Goal: Task Accomplishment & Management: Complete application form

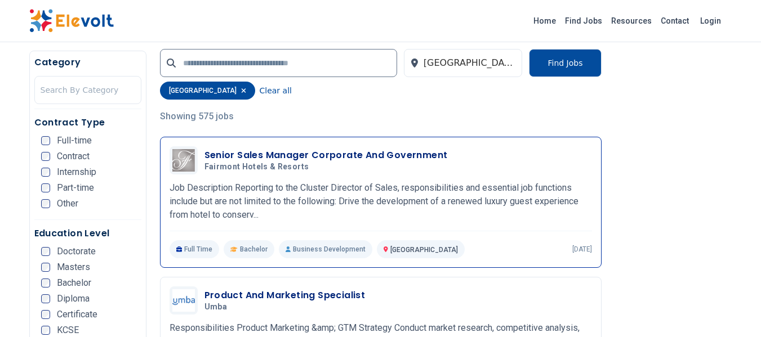
scroll to position [281, 0]
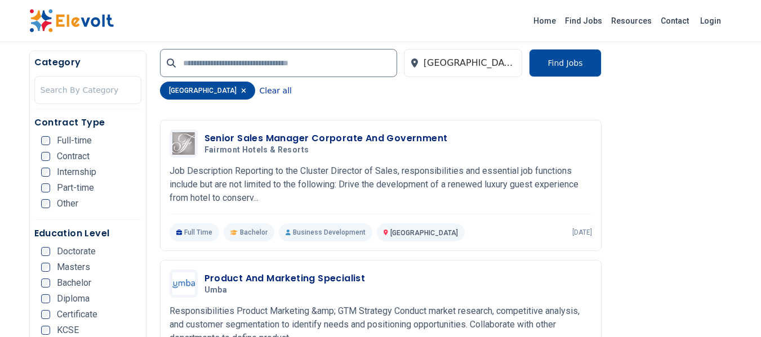
click at [260, 91] on button "Clear all" at bounding box center [276, 91] width 32 height 18
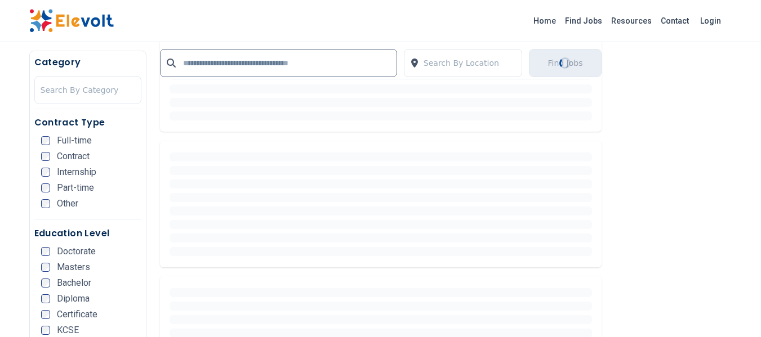
scroll to position [394, 0]
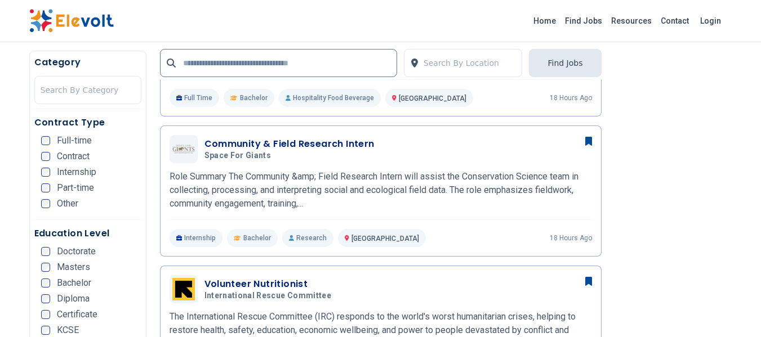
scroll to position [563, 0]
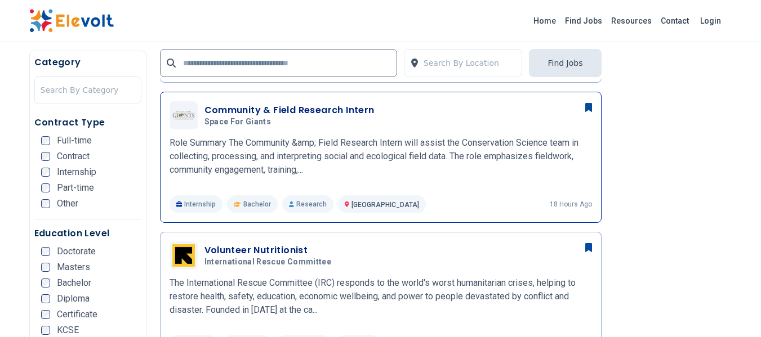
click at [321, 110] on h3 "Community & Field Research Intern" at bounding box center [289, 111] width 170 height 14
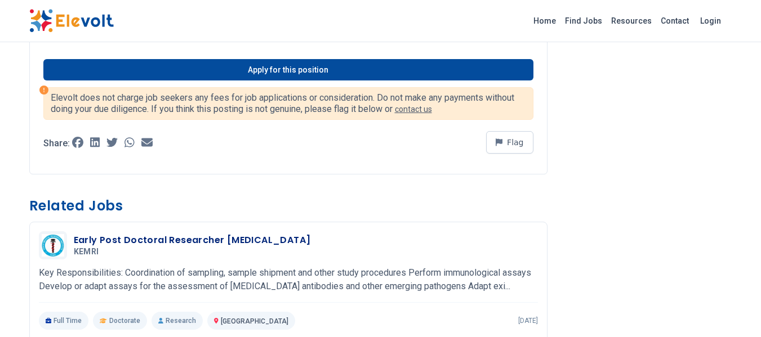
scroll to position [817, 0]
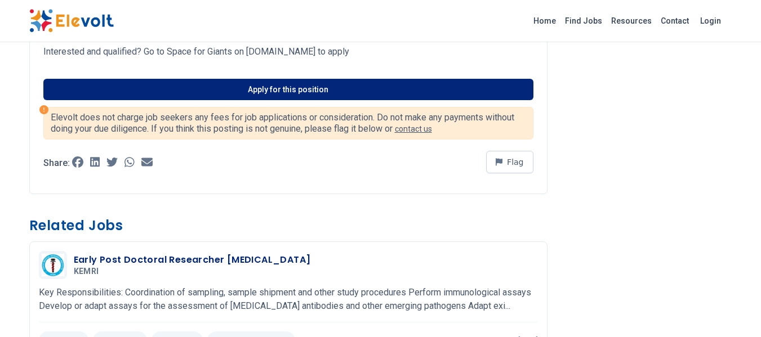
click at [276, 100] on link "Apply for this position" at bounding box center [288, 89] width 490 height 21
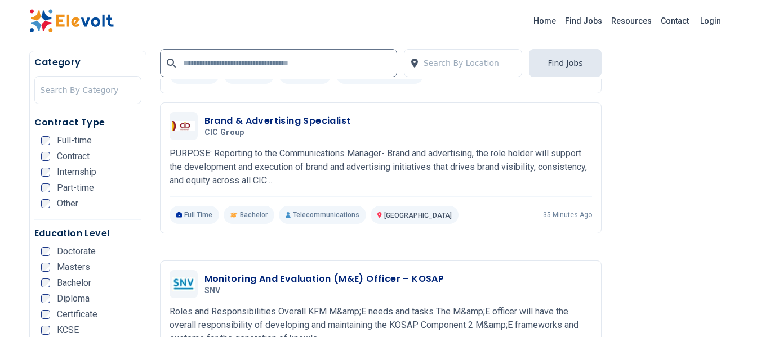
scroll to position [1407, 0]
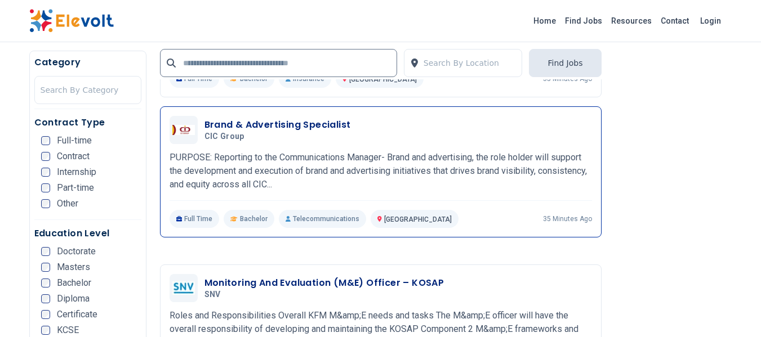
click at [294, 122] on h3 "Brand & Advertising Specialist" at bounding box center [277, 125] width 146 height 14
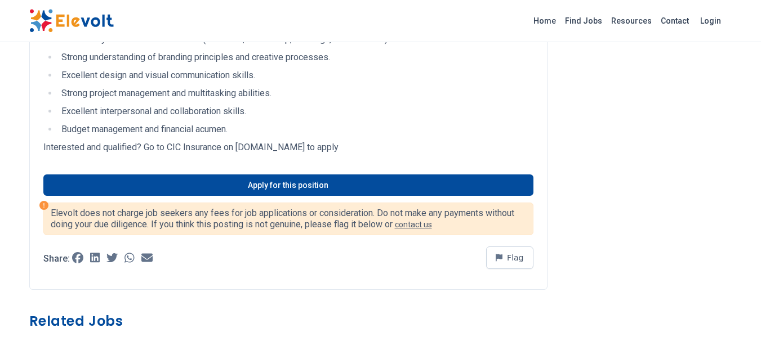
scroll to position [957, 0]
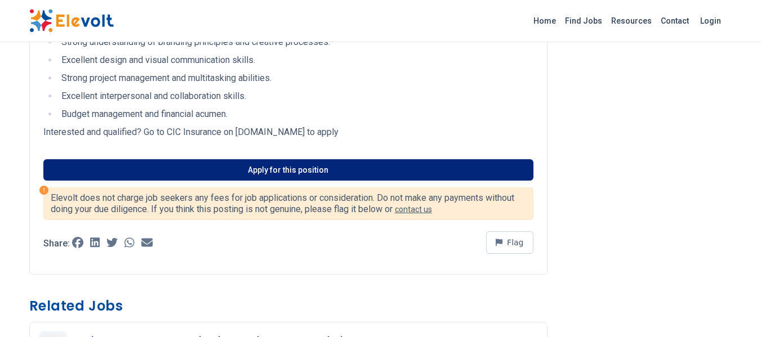
click at [229, 166] on link "Apply for this position" at bounding box center [288, 169] width 490 height 21
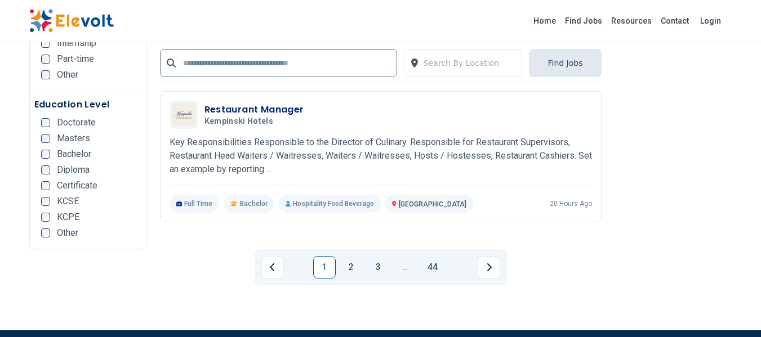
scroll to position [2364, 0]
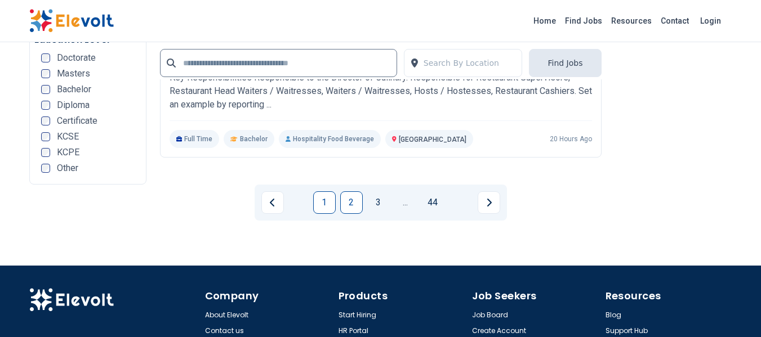
click at [358, 197] on link "2" at bounding box center [351, 202] width 23 height 23
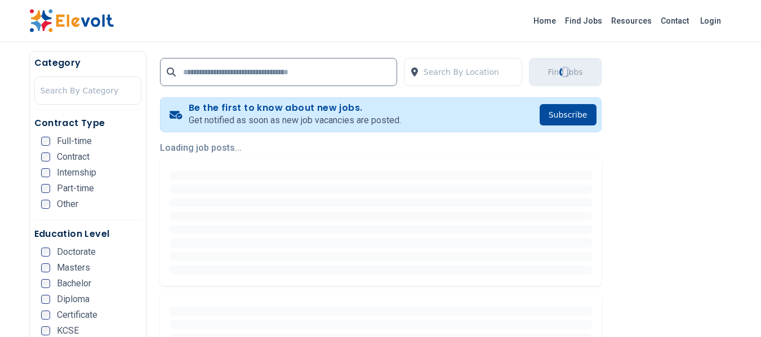
scroll to position [225, 0]
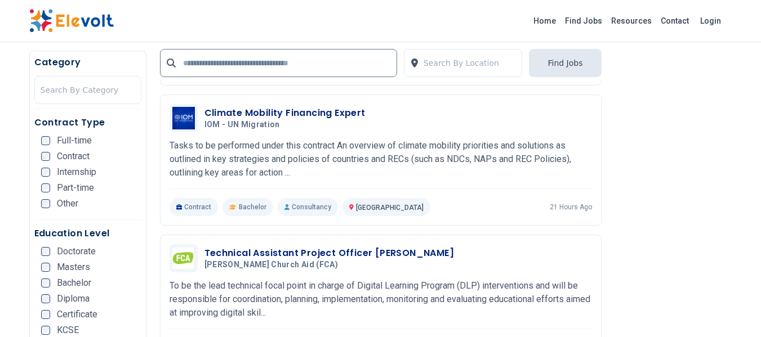
scroll to position [1858, 0]
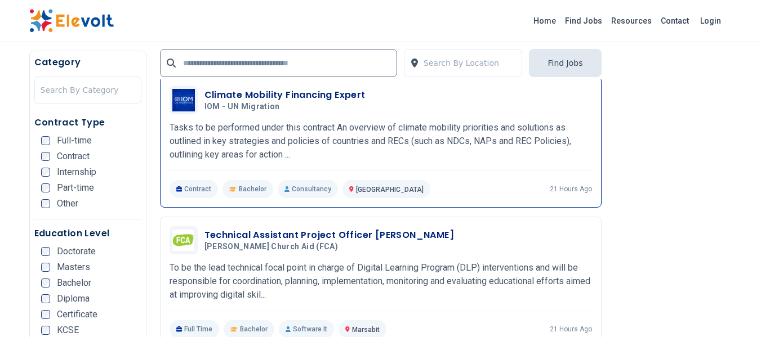
click at [292, 92] on h3 "Climate Mobility Financing Expert" at bounding box center [284, 95] width 161 height 14
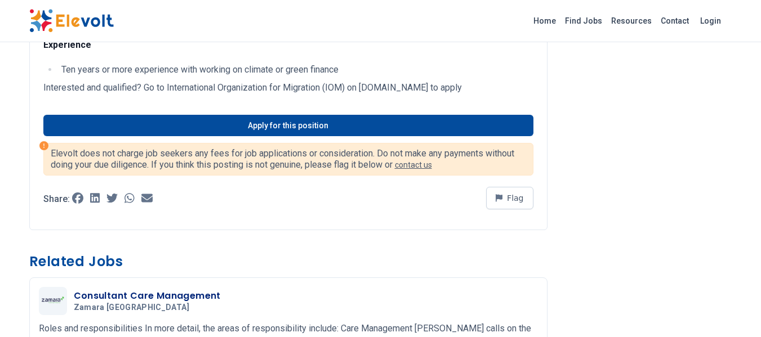
scroll to position [1407, 0]
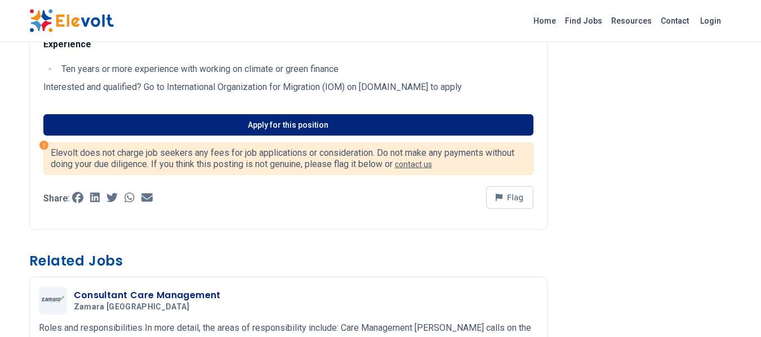
click at [288, 136] on link "Apply for this position" at bounding box center [288, 124] width 490 height 21
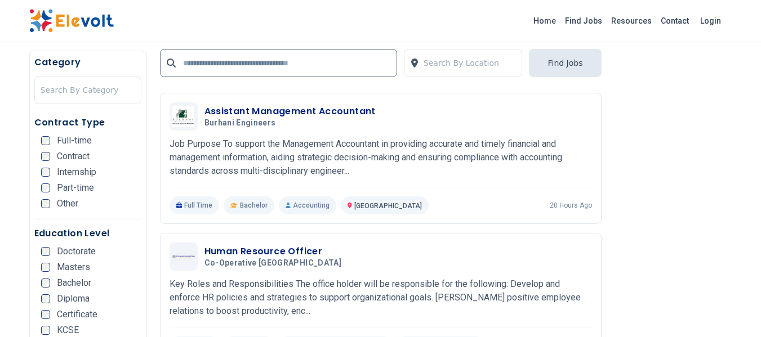
scroll to position [507, 0]
